Goal: Task Accomplishment & Management: Complete application form

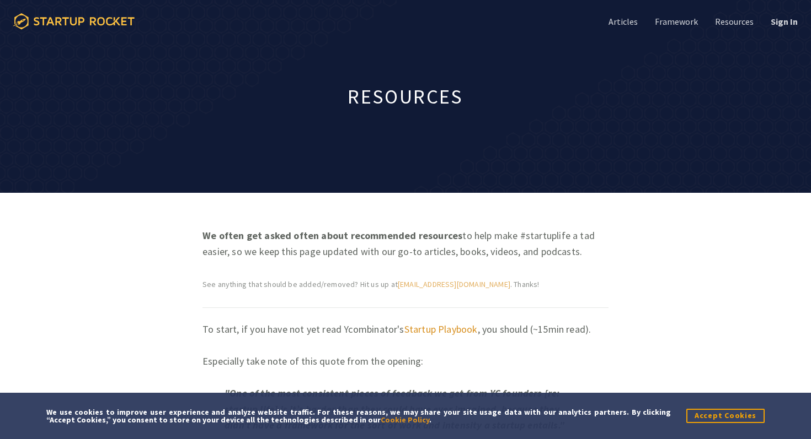
click at [123, 25] on icon at bounding box center [73, 21] width 121 height 17
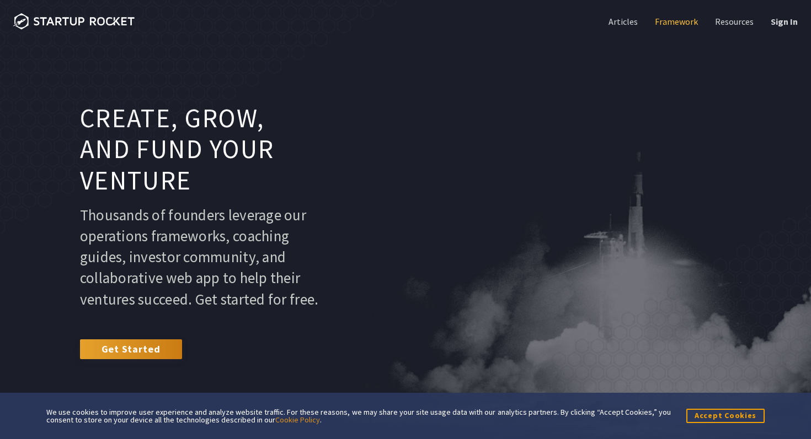
click at [668, 20] on link "Framework" at bounding box center [674, 21] width 45 height 12
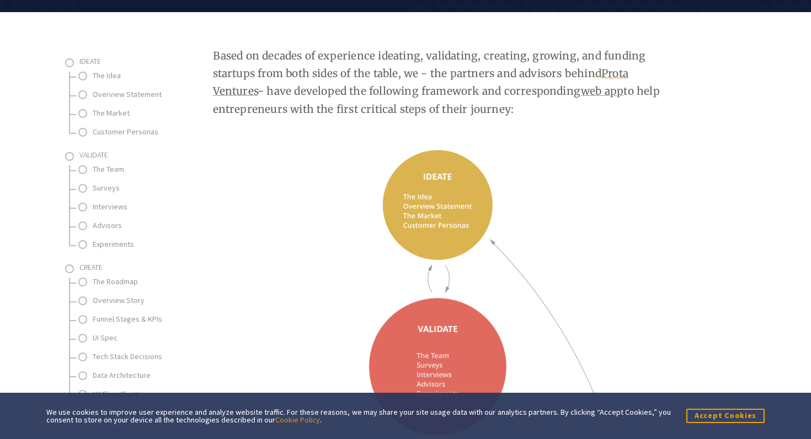
scroll to position [151, 0]
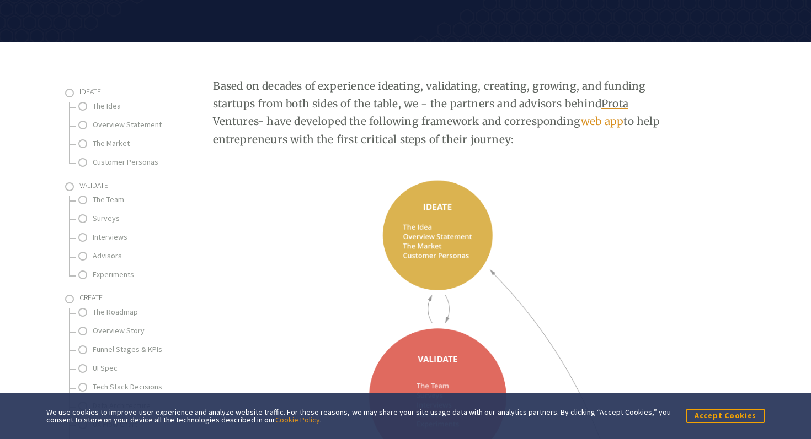
click at [584, 123] on link "web app" at bounding box center [602, 121] width 42 height 13
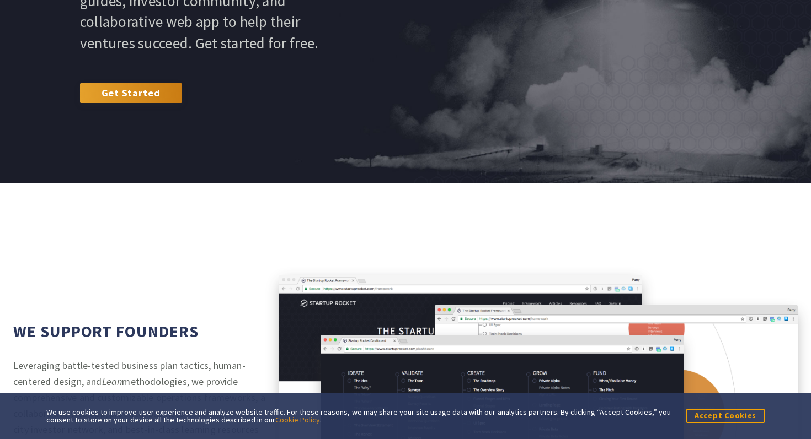
scroll to position [279, 0]
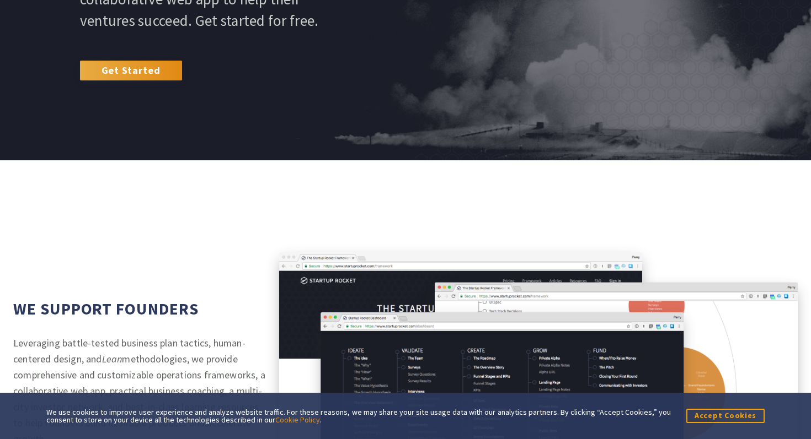
click at [149, 81] on link "Get Started" at bounding box center [131, 71] width 102 height 20
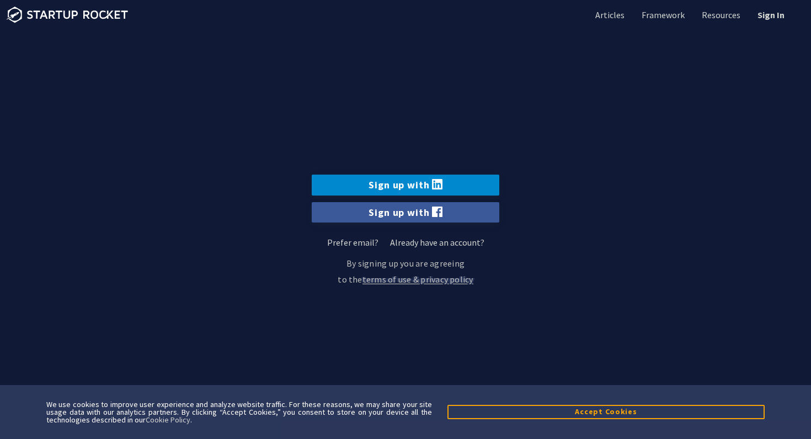
click at [401, 185] on link "Sign up with" at bounding box center [405, 185] width 187 height 20
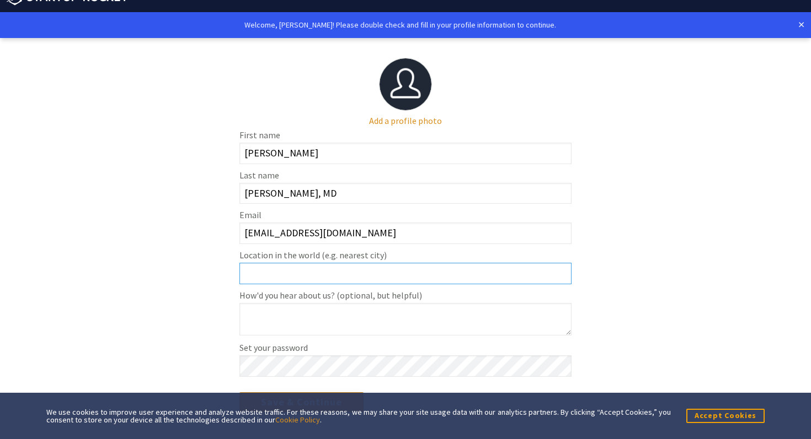
scroll to position [39, 0]
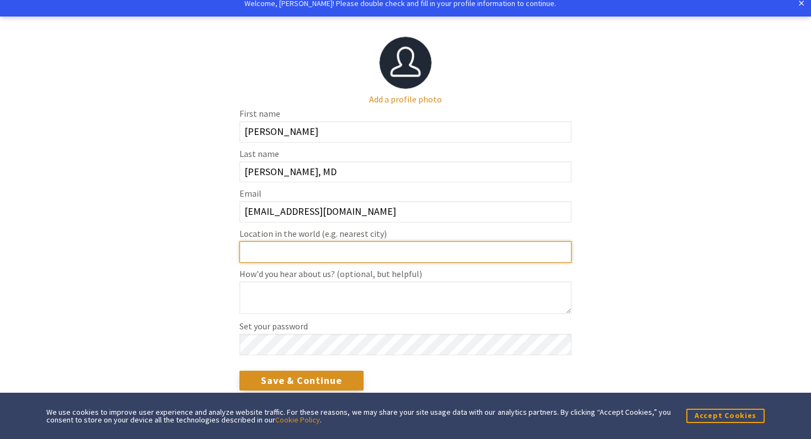
click at [351, 258] on input "Location in the world (e.g. nearest city)" at bounding box center [405, 253] width 332 height 22
type input "Cambridge"
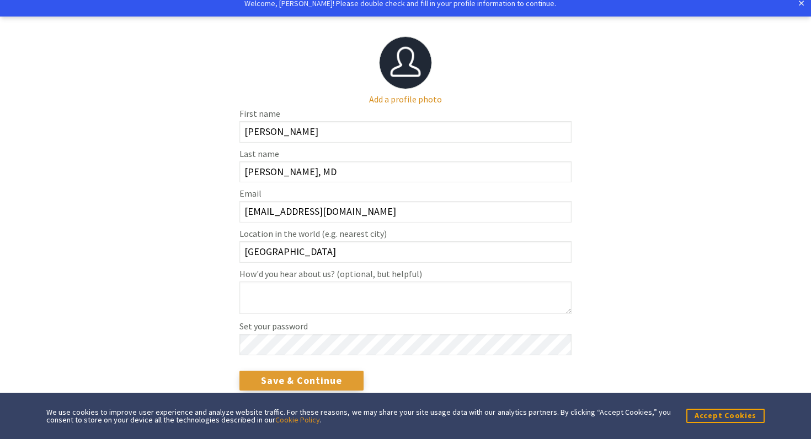
click at [314, 383] on input "Save & Continue" at bounding box center [301, 381] width 124 height 20
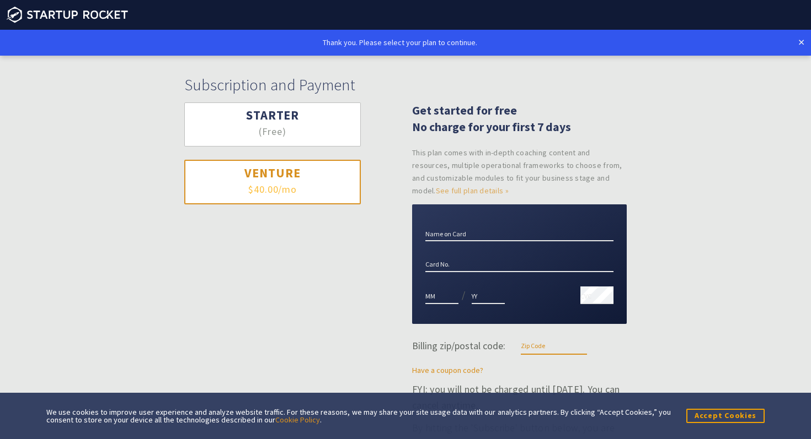
click at [339, 134] on button "Starter (Free)" at bounding box center [272, 125] width 176 height 45
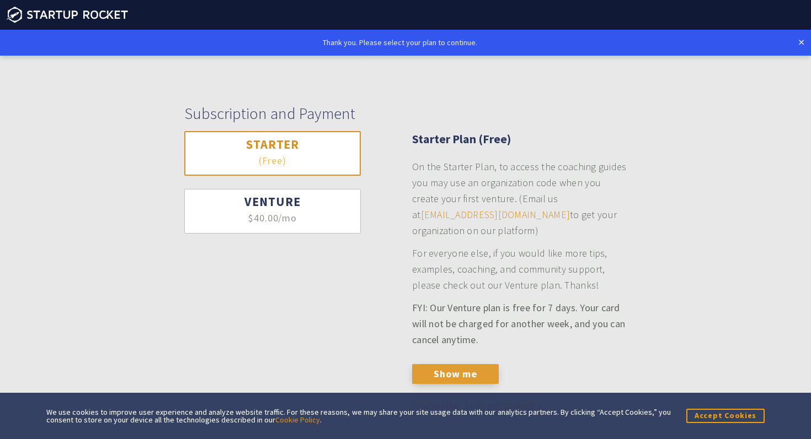
click at [439, 376] on button "Show me" at bounding box center [455, 374] width 87 height 20
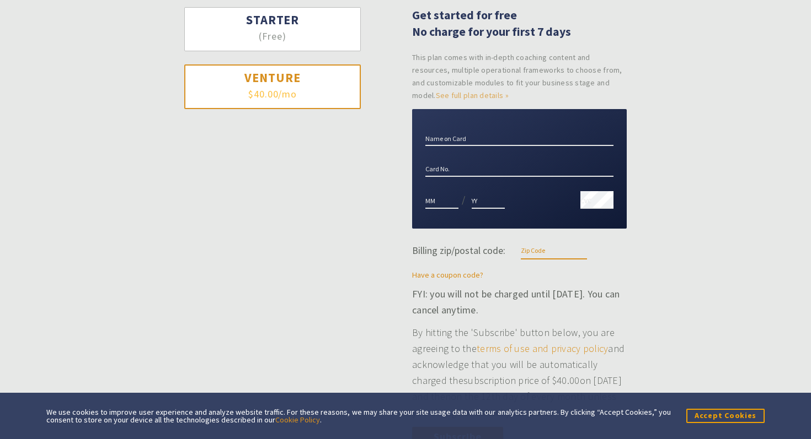
scroll to position [130, 0]
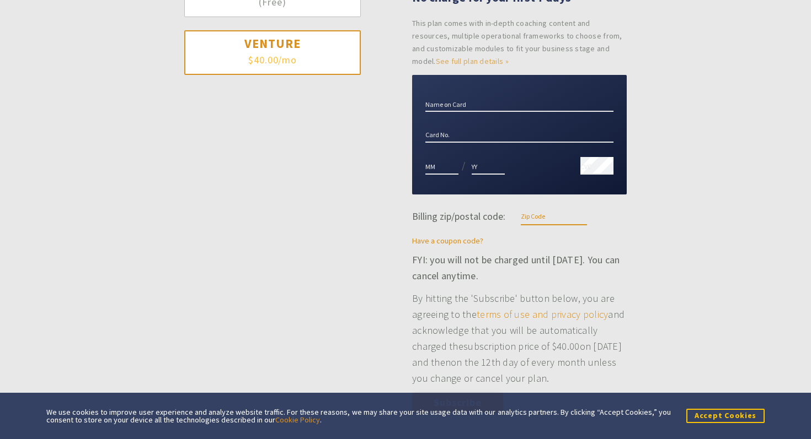
click at [710, 415] on button "Accept Cookies" at bounding box center [725, 416] width 78 height 14
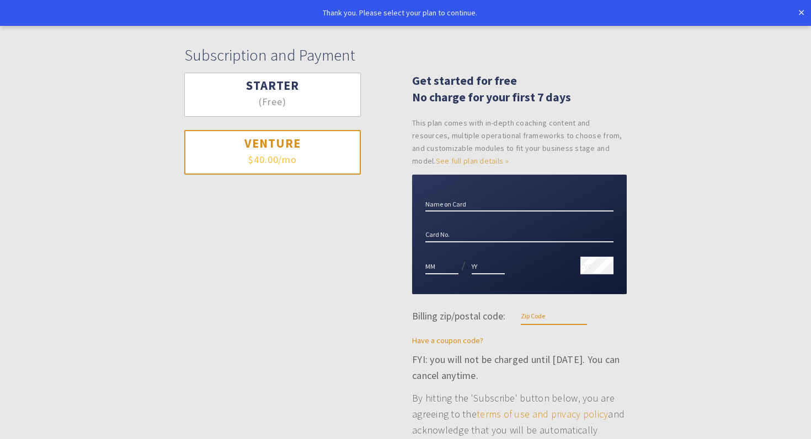
scroll to position [8, 0]
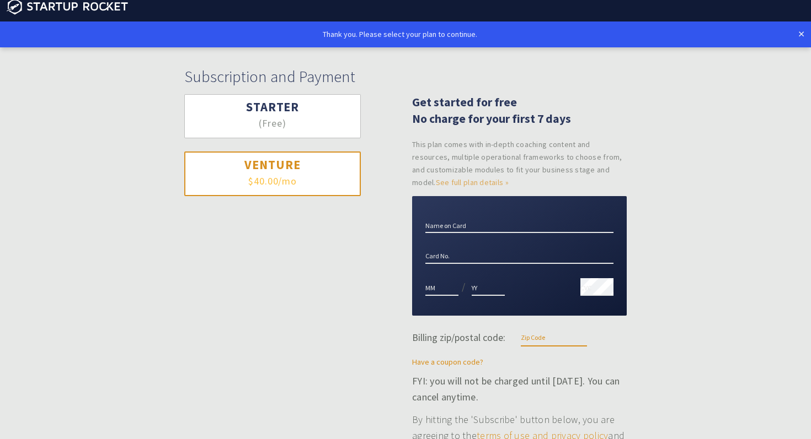
click at [288, 125] on button "Starter (Free)" at bounding box center [272, 116] width 176 height 45
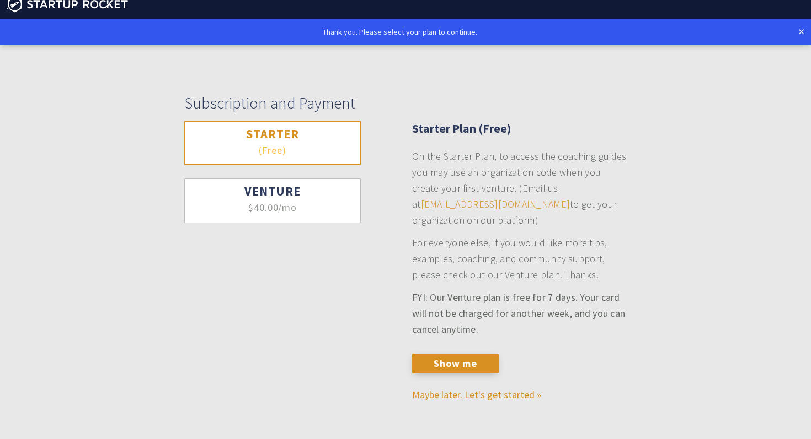
scroll to position [27, 0]
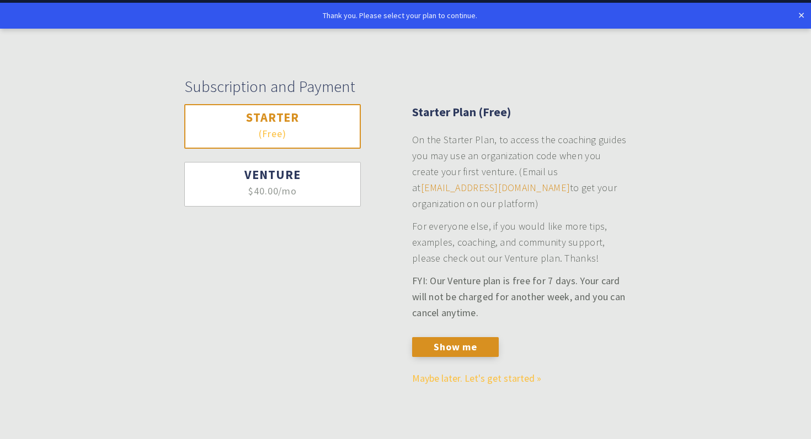
click at [472, 382] on link "Maybe later. Let's get started »" at bounding box center [476, 378] width 129 height 13
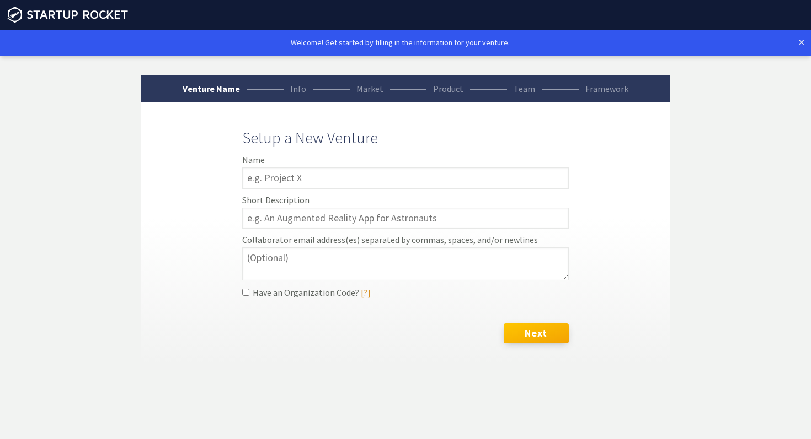
click at [534, 337] on button "Next" at bounding box center [535, 334] width 65 height 20
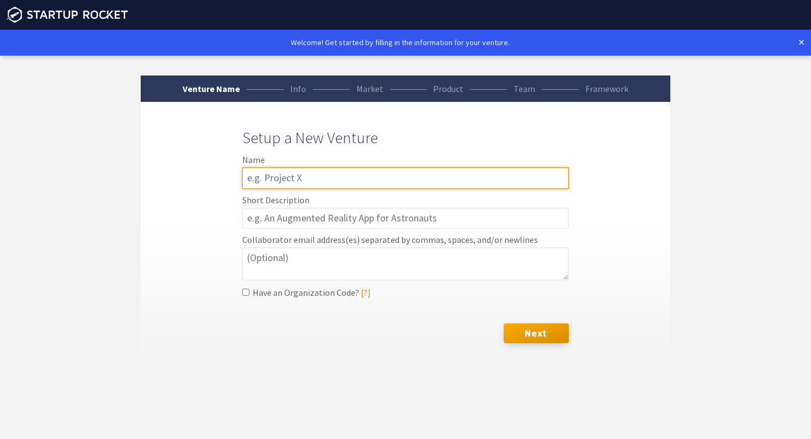
click at [415, 180] on input "text" at bounding box center [405, 179] width 326 height 22
type input "oh"
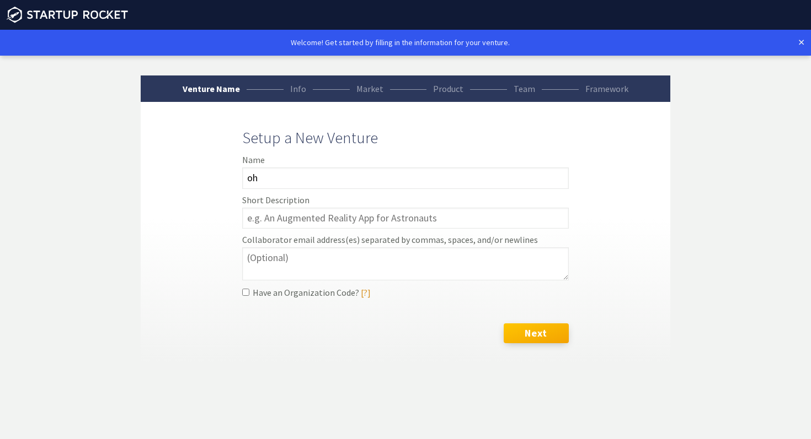
click at [520, 330] on button "Next" at bounding box center [535, 334] width 65 height 20
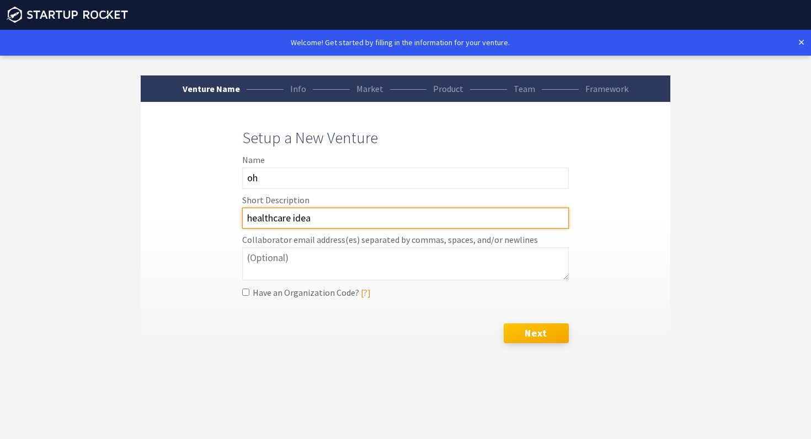
type input "healthcare idea"
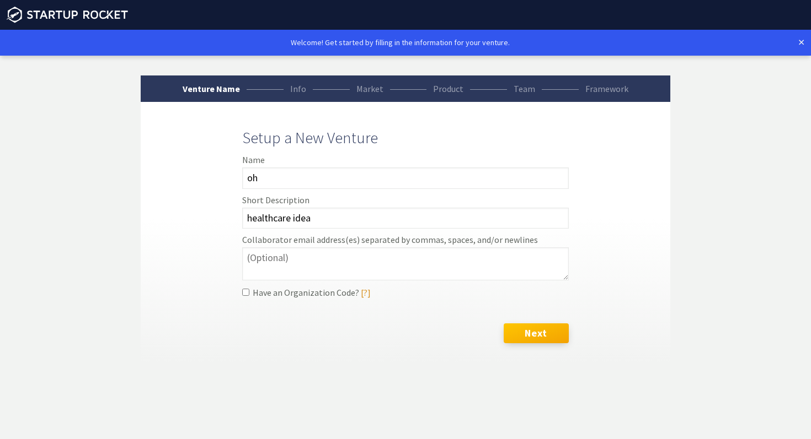
click at [548, 341] on button "Next" at bounding box center [535, 334] width 65 height 20
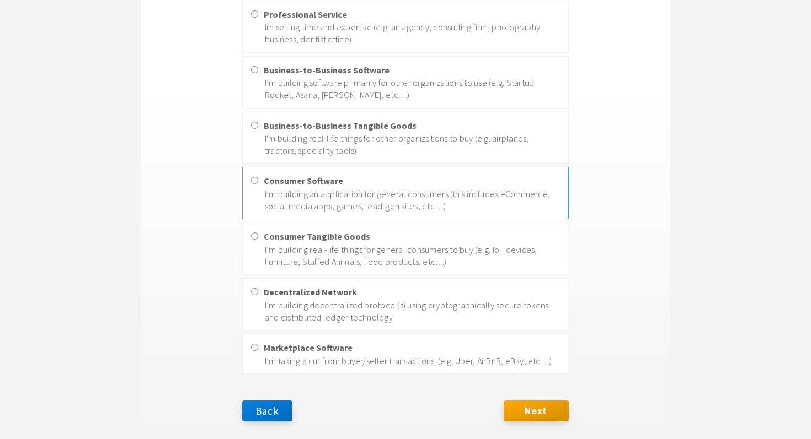
scroll to position [334, 0]
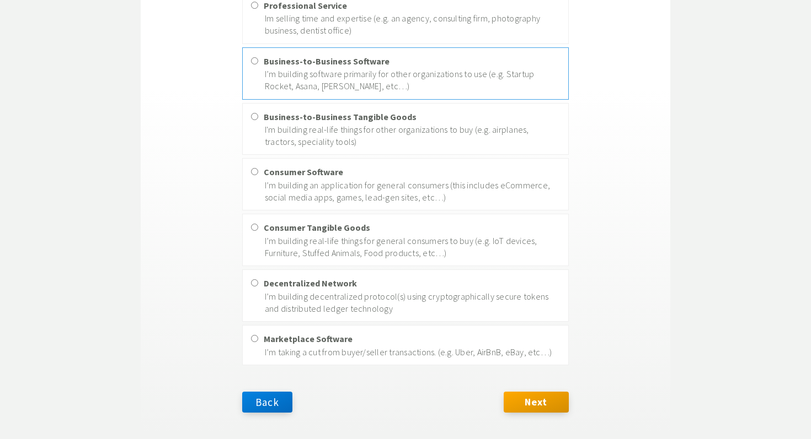
click at [405, 84] on p "I’m building software primarily for other organizations to use (e.g. Startup Ro…" at bounding box center [412, 80] width 295 height 25
click at [258, 65] on input "Business-to-Business Software I’m building software primarily for other organiz…" at bounding box center [254, 60] width 7 height 7
radio input "true"
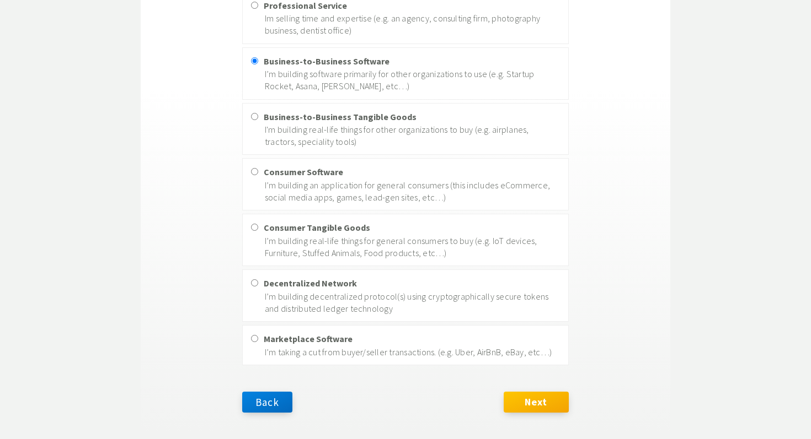
click at [516, 396] on button "Next" at bounding box center [535, 402] width 65 height 21
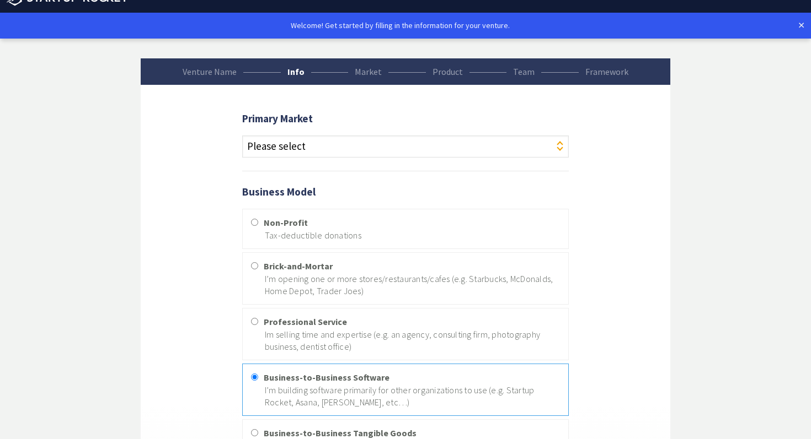
scroll to position [0, 0]
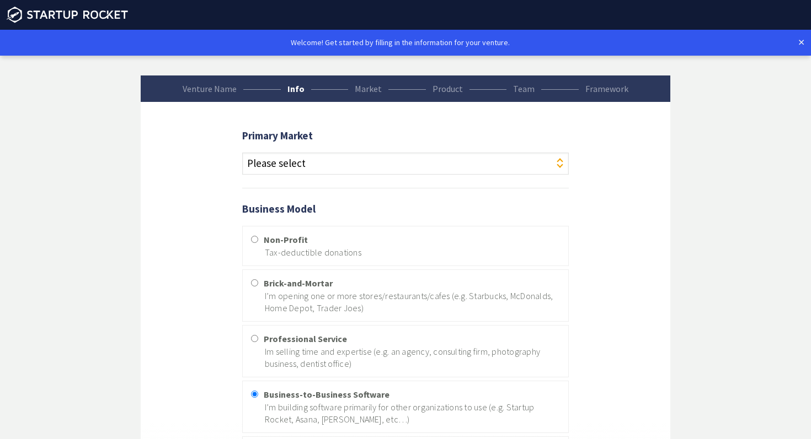
click at [506, 157] on select "Please select Agriculture Art Automotive Beauty Blockchains Clean Technology Co…" at bounding box center [405, 164] width 326 height 22
select select "5"
click at [242, 153] on select "Please select Agriculture Art Automotive Beauty Blockchains Clean Technology Co…" at bounding box center [405, 164] width 326 height 22
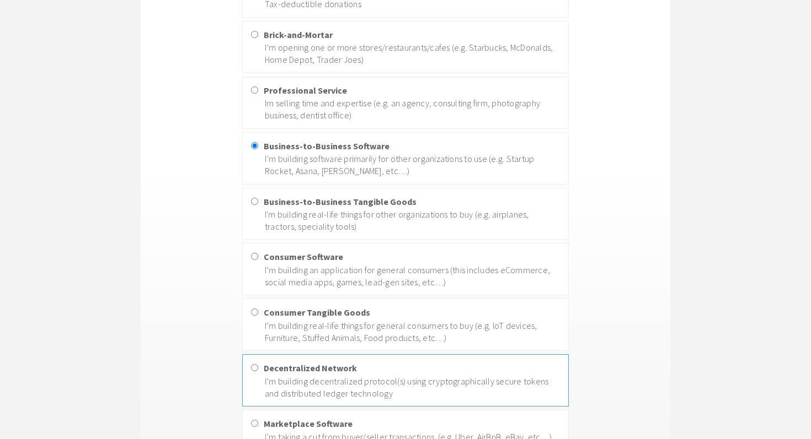
scroll to position [334, 0]
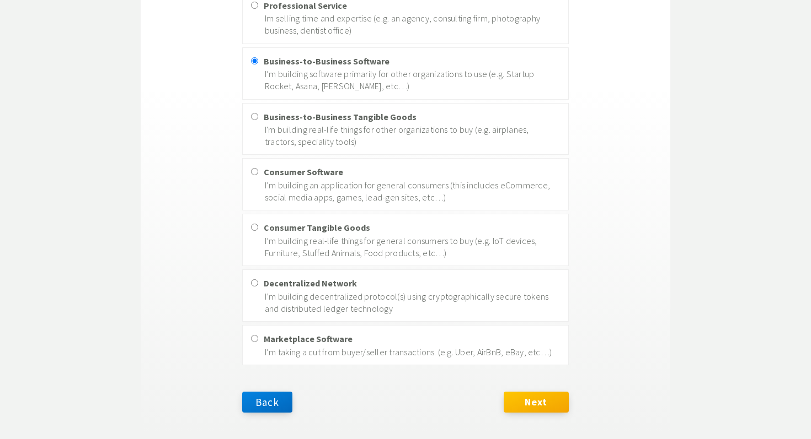
click at [528, 396] on button "Next" at bounding box center [535, 402] width 65 height 21
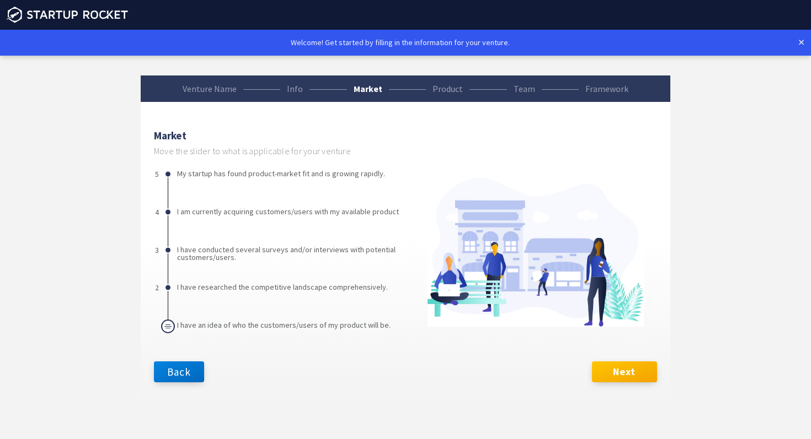
click at [618, 369] on button "Next" at bounding box center [624, 372] width 65 height 21
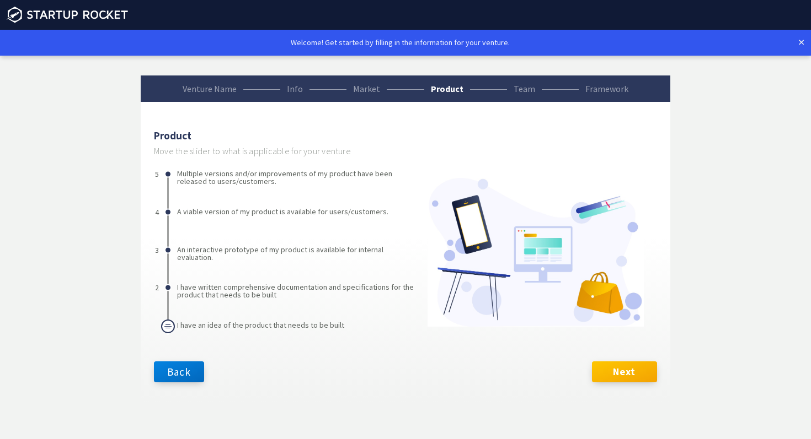
click at [618, 369] on button "Next" at bounding box center [624, 372] width 65 height 21
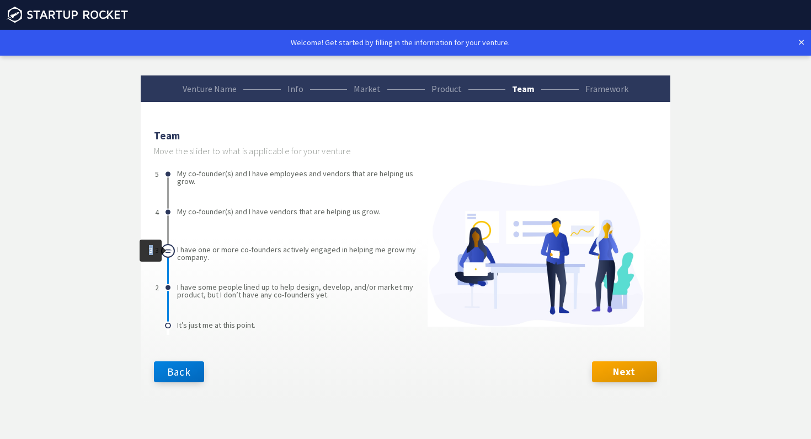
drag, startPoint x: 169, startPoint y: 325, endPoint x: 172, endPoint y: 256, distance: 69.6
click at [172, 256] on div "3" at bounding box center [168, 251] width 14 height 14
click at [639, 378] on button "Next" at bounding box center [624, 372] width 65 height 21
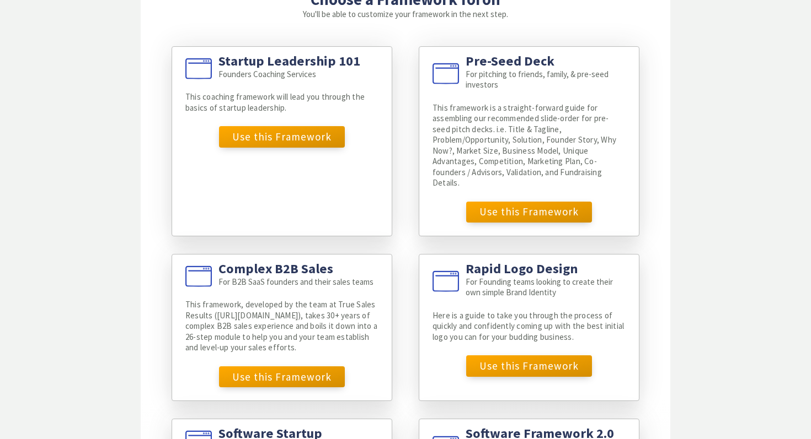
scroll to position [166, 0]
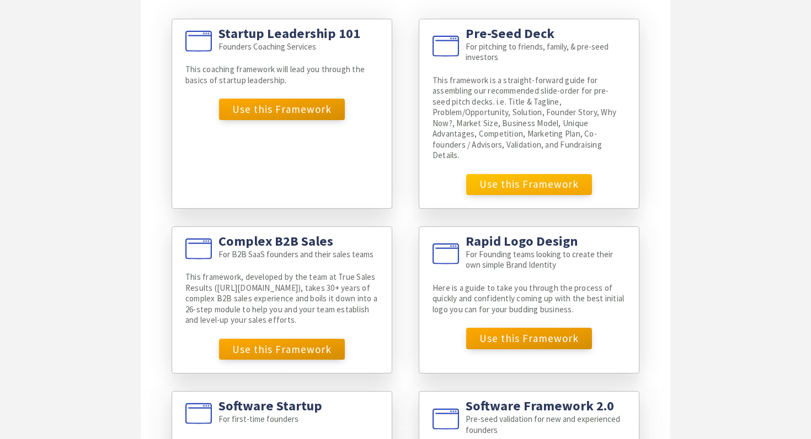
click at [555, 179] on button "Use this Framework" at bounding box center [529, 184] width 126 height 21
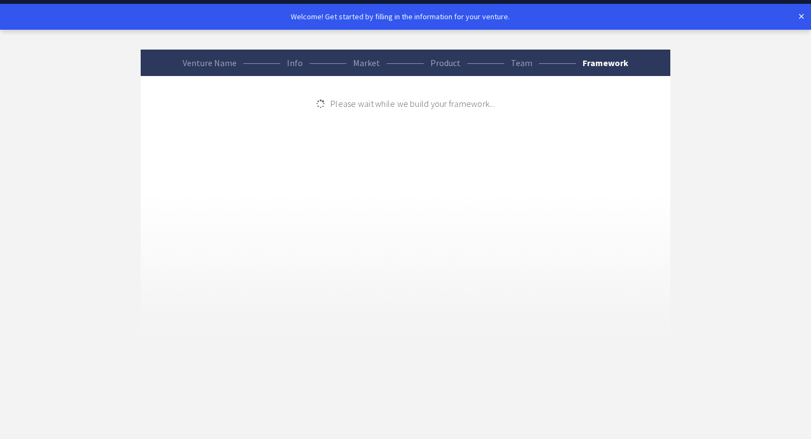
scroll to position [26, 0]
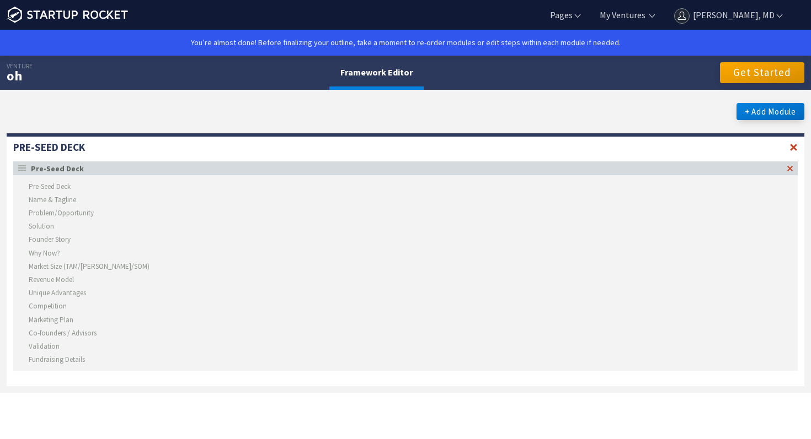
click at [66, 180] on li "Pre-Seed Deck" at bounding box center [405, 186] width 784 height 13
click at [56, 227] on li "Solution" at bounding box center [405, 226] width 784 height 13
click at [731, 69] on button "Get Started" at bounding box center [762, 72] width 84 height 21
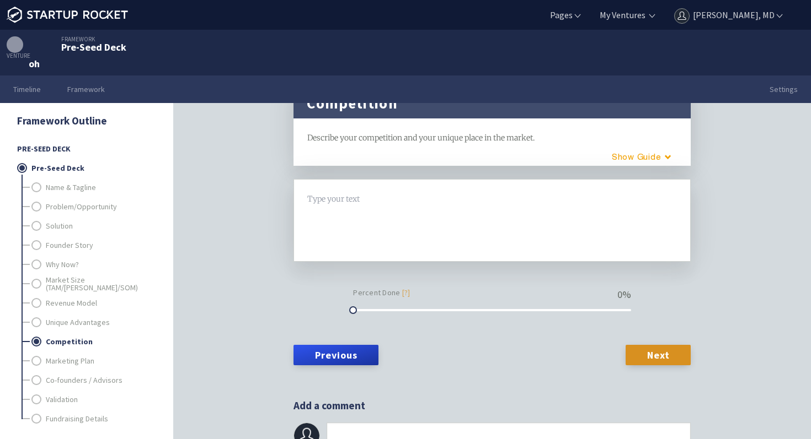
scroll to position [30, 0]
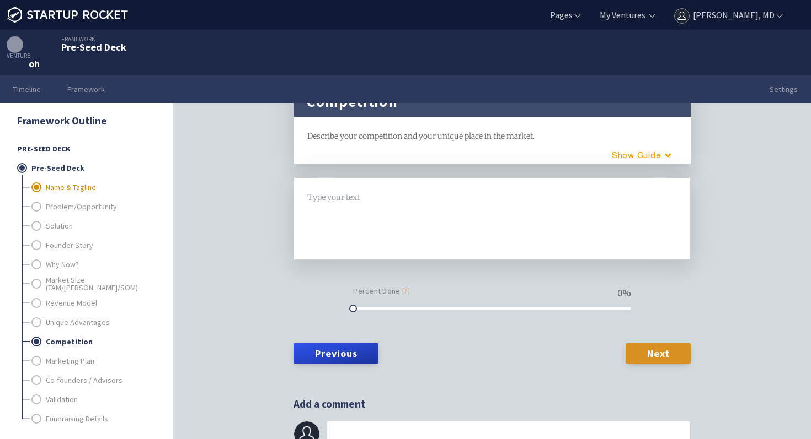
click at [74, 190] on link "Name & Tagline" at bounding box center [100, 187] width 109 height 19
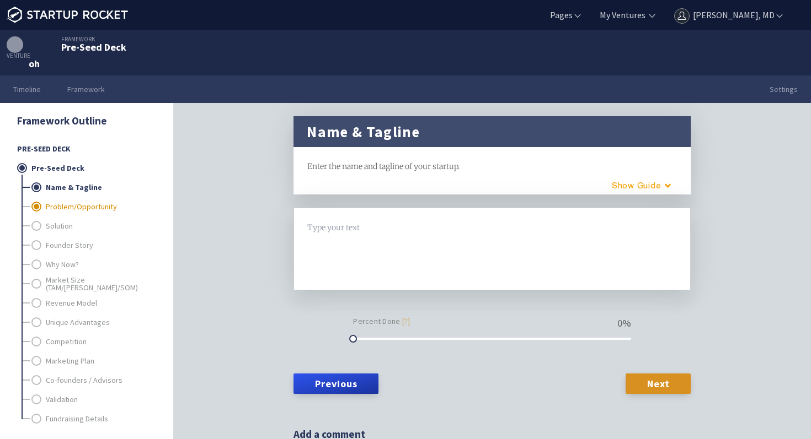
click at [71, 213] on link "Problem/Opportunity" at bounding box center [100, 206] width 109 height 19
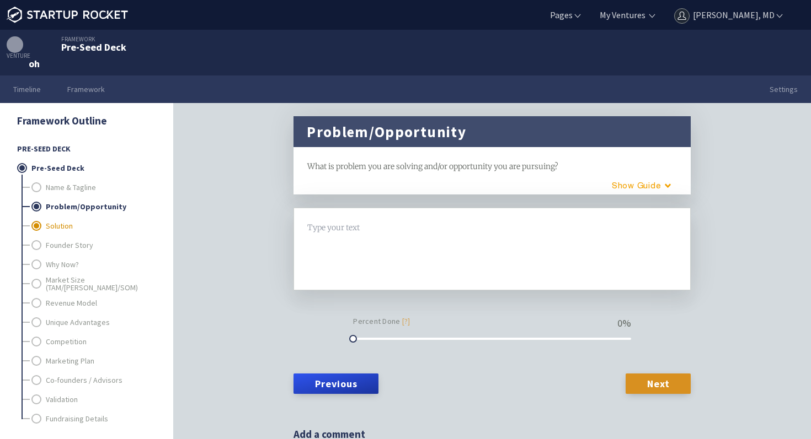
click at [67, 224] on link "Solution" at bounding box center [100, 225] width 109 height 19
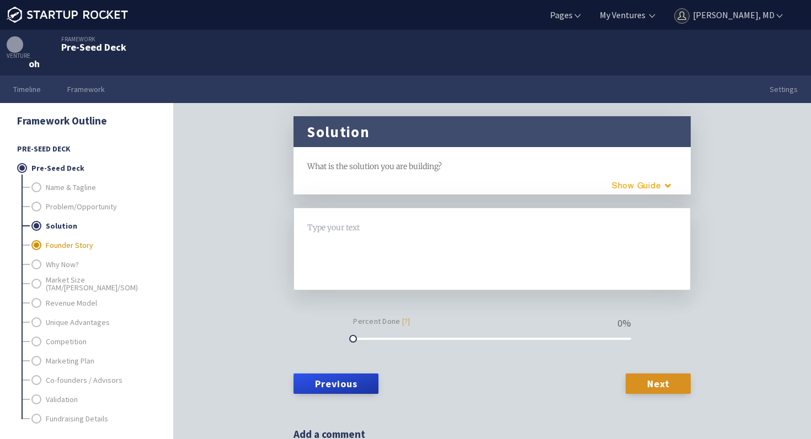
click at [58, 244] on link "Founder Story" at bounding box center [100, 244] width 109 height 19
click at [53, 266] on link "Why Now?" at bounding box center [100, 264] width 109 height 19
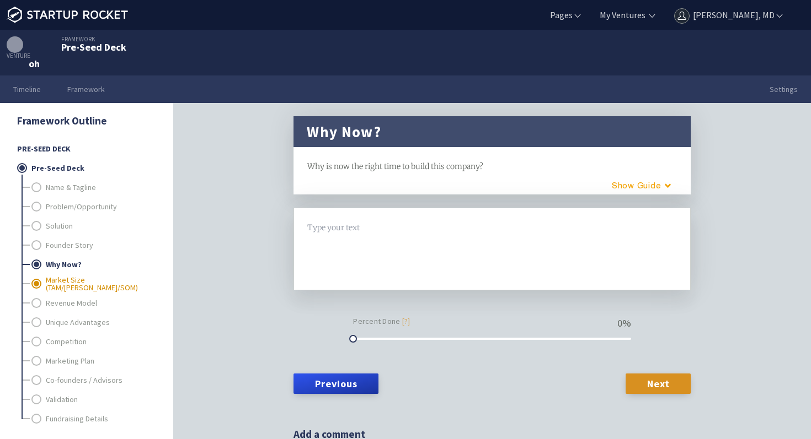
click at [52, 276] on link "Market Size (TAM/[PERSON_NAME]/SOM)" at bounding box center [100, 283] width 109 height 19
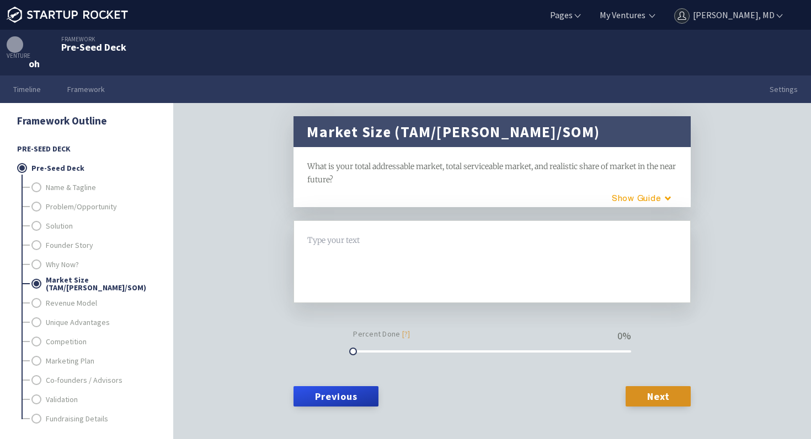
scroll to position [50, 0]
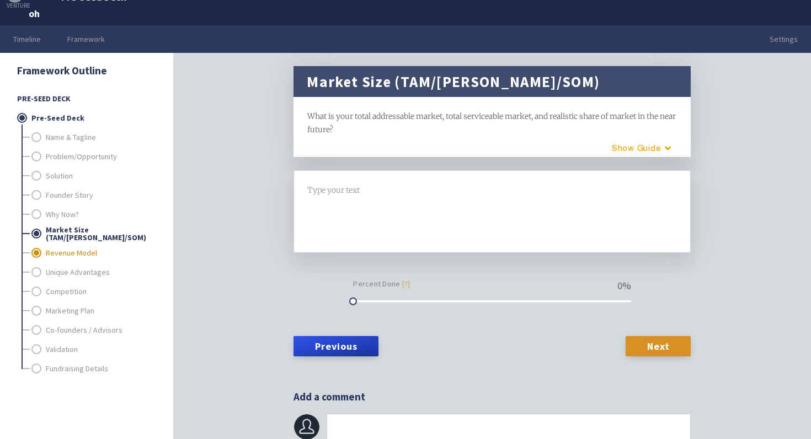
click at [59, 258] on link "Revenue Model" at bounding box center [100, 252] width 109 height 19
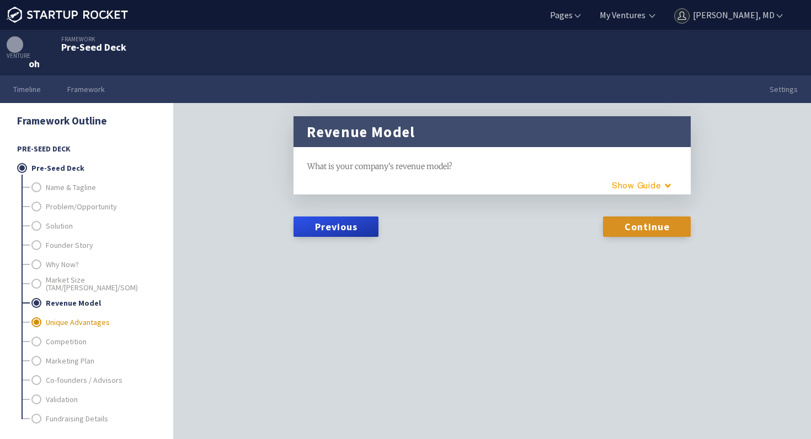
click at [55, 319] on link "Unique Advantages" at bounding box center [100, 322] width 109 height 19
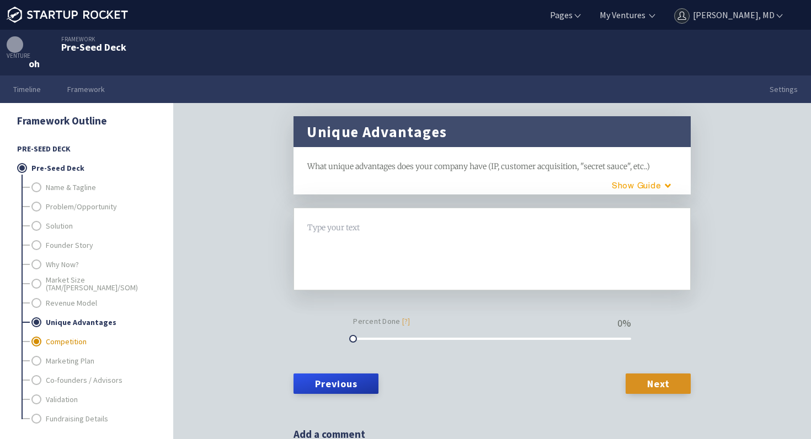
click at [56, 340] on link "Competition" at bounding box center [100, 341] width 109 height 19
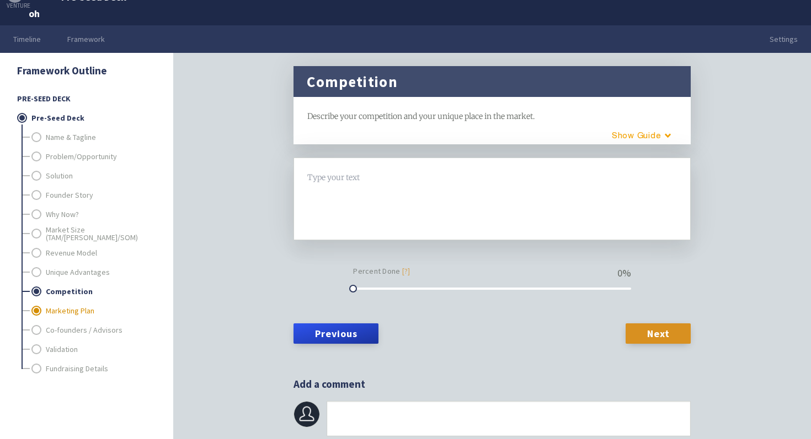
click at [65, 315] on link "Marketing Plan" at bounding box center [100, 310] width 109 height 19
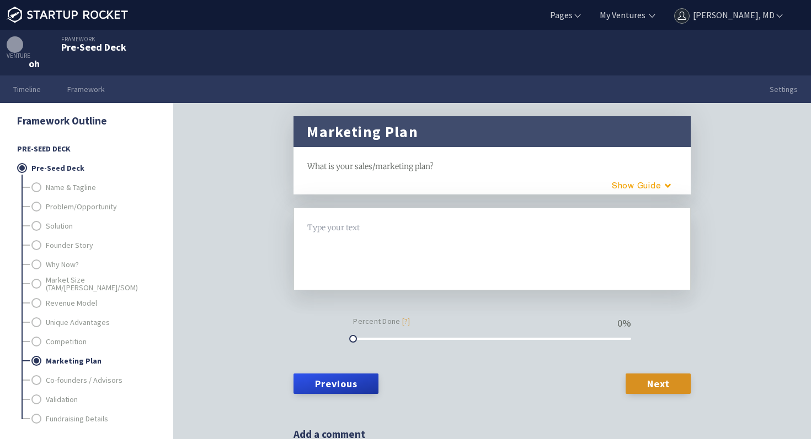
scroll to position [7, 0]
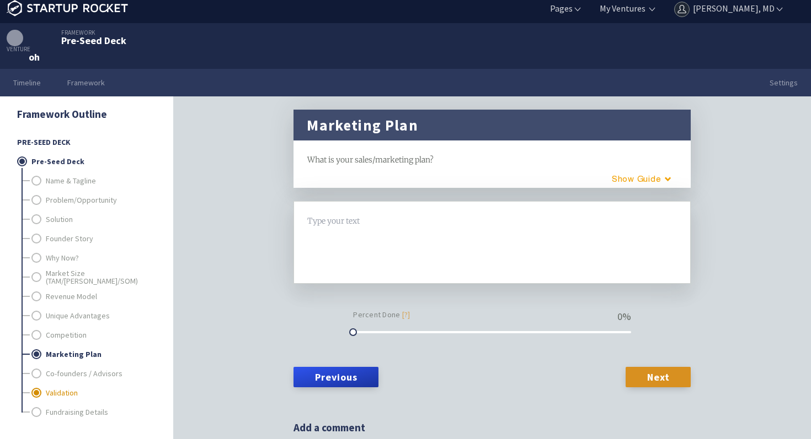
click at [65, 395] on link "Validation" at bounding box center [100, 392] width 109 height 19
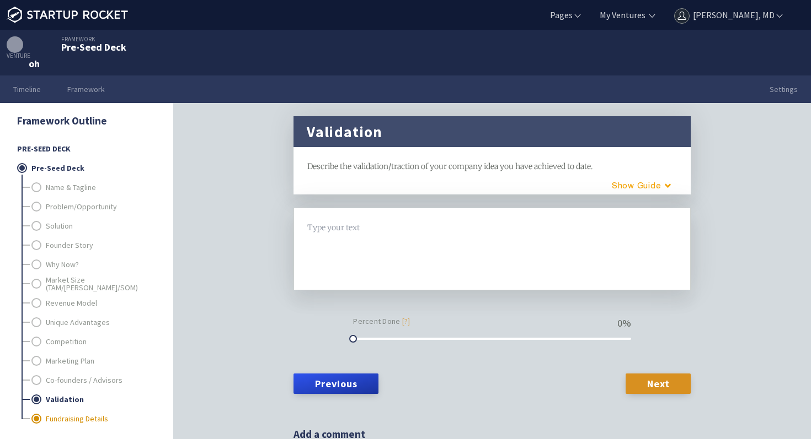
click at [65, 421] on link "Fundraising Details" at bounding box center [100, 418] width 109 height 19
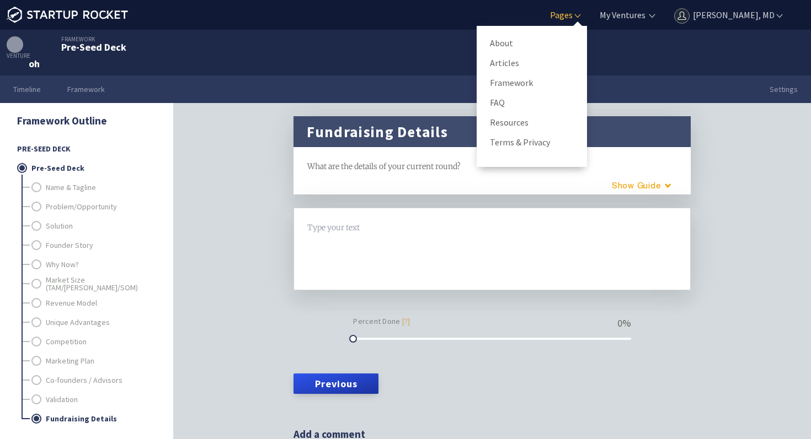
click at [582, 10] on link "Pages" at bounding box center [565, 15] width 35 height 12
click at [554, 90] on link "Framework" at bounding box center [532, 82] width 84 height 17
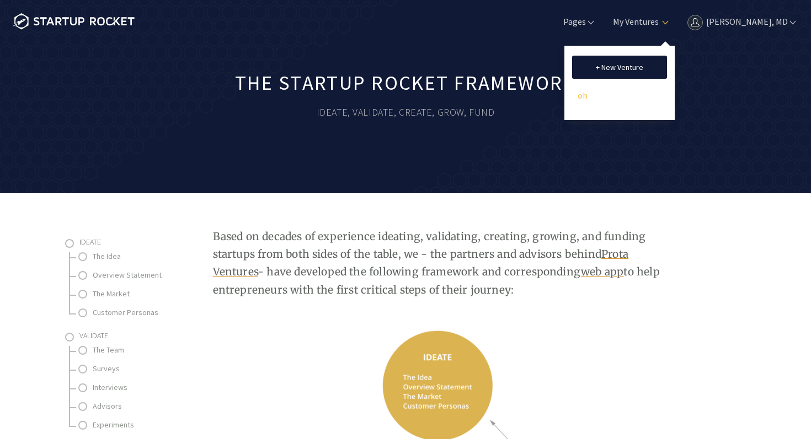
click at [597, 96] on link "oh" at bounding box center [619, 95] width 84 height 17
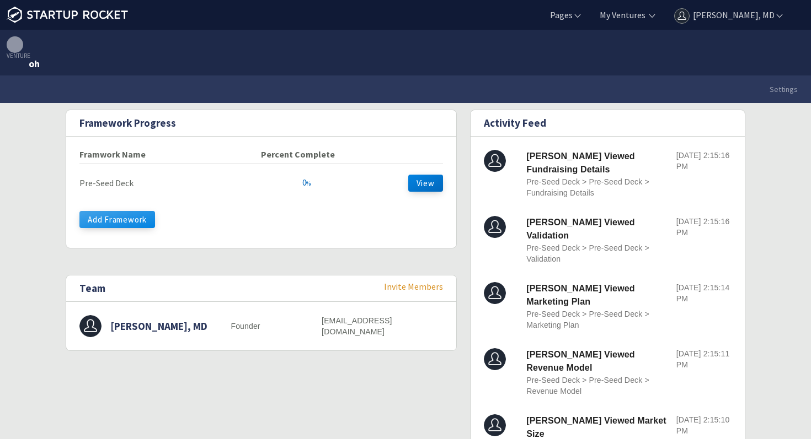
click at [135, 219] on button "Add Framework" at bounding box center [117, 219] width 76 height 17
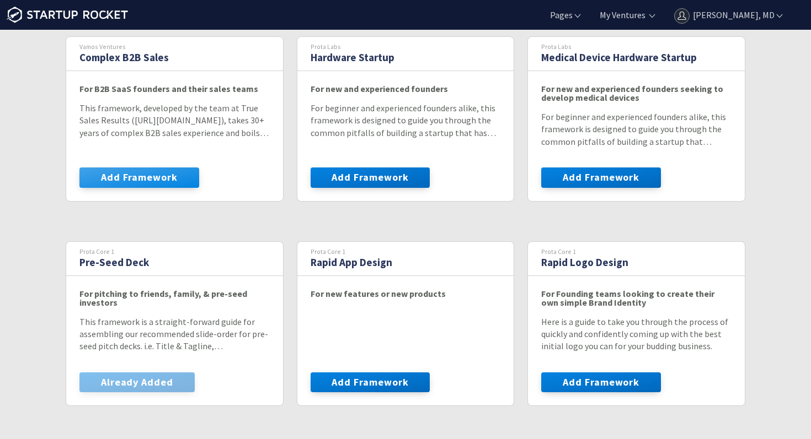
click at [151, 175] on button "Add Framework" at bounding box center [139, 178] width 120 height 20
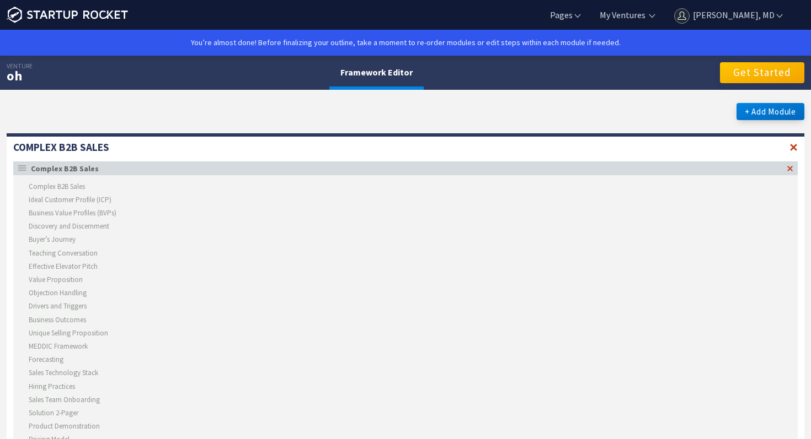
click at [760, 74] on button "Get Started" at bounding box center [762, 72] width 84 height 21
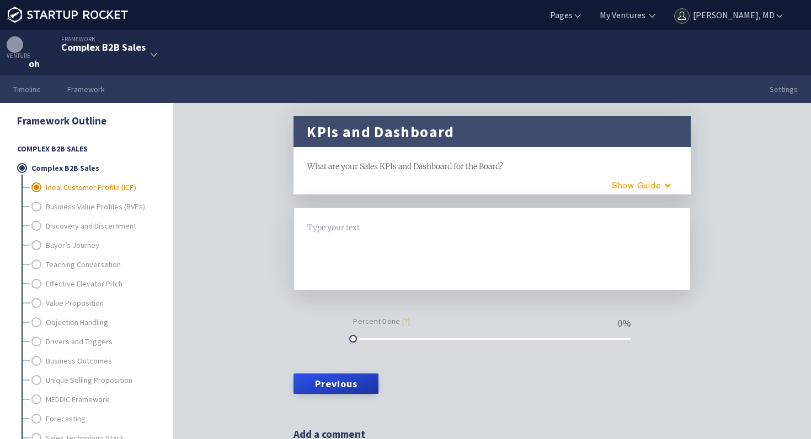
click at [60, 191] on link "Ideal Customer Profile (ICP)" at bounding box center [100, 187] width 109 height 19
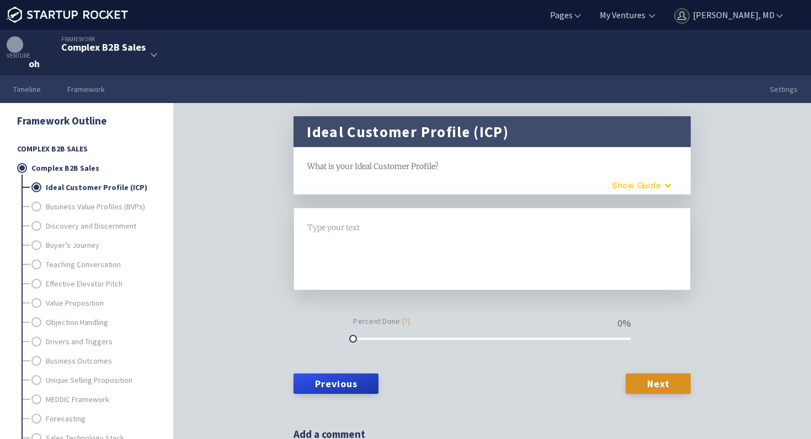
click at [650, 185] on button "Guide" at bounding box center [637, 185] width 94 height 18
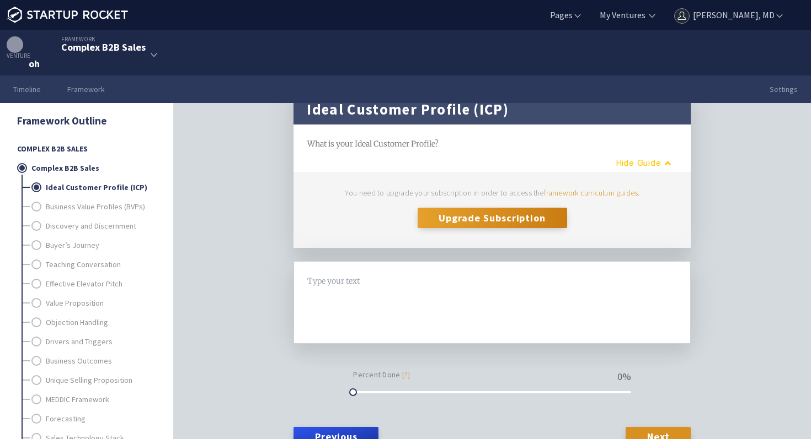
scroll to position [23, 0]
click at [100, 205] on link "Business Value Profiles (BVPs)" at bounding box center [100, 206] width 109 height 19
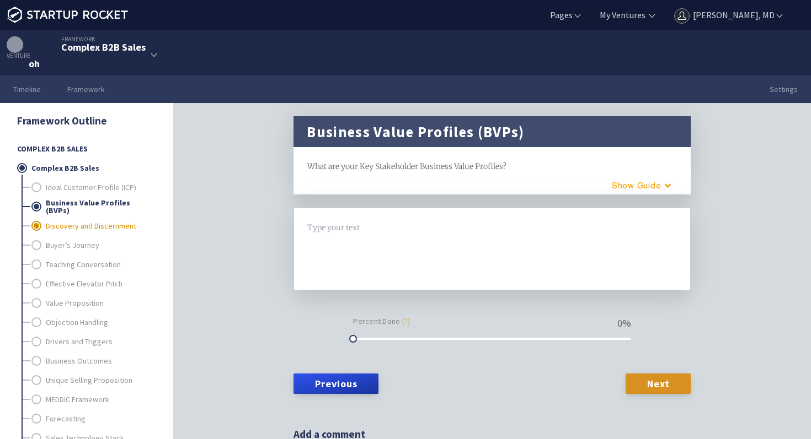
click at [96, 228] on link "Discovery and Discernment" at bounding box center [100, 225] width 109 height 19
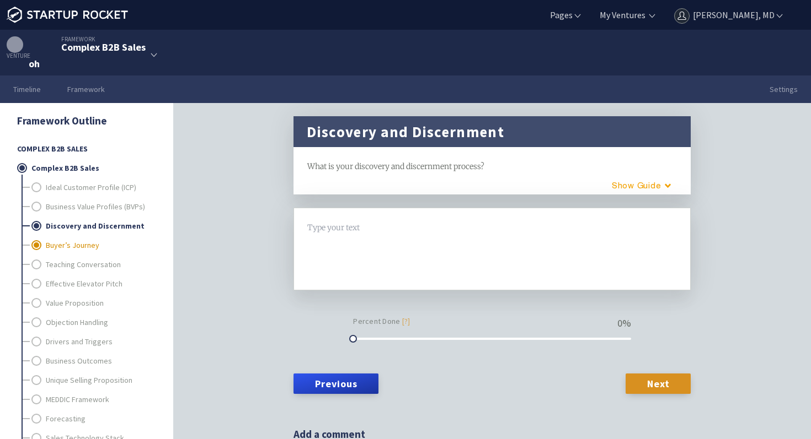
click at [81, 250] on link "Buyer’s Journey" at bounding box center [100, 244] width 109 height 19
